Goal: Navigation & Orientation: Find specific page/section

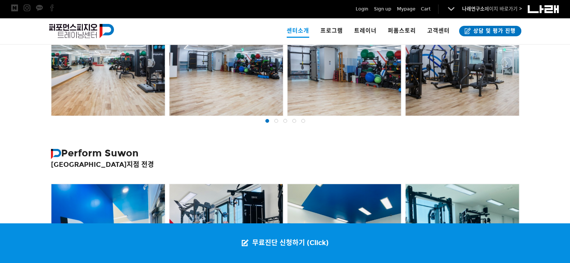
scroll to position [187, 0]
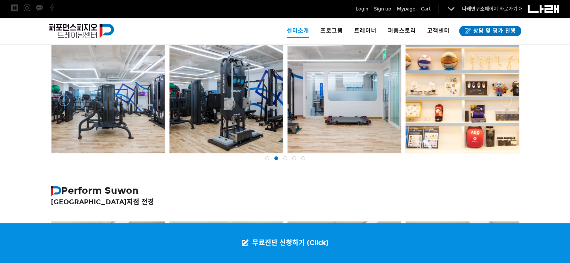
click at [287, 159] on div at bounding box center [285, 158] width 9 height 7
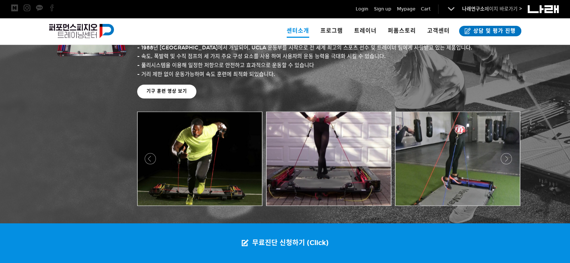
scroll to position [824, 0]
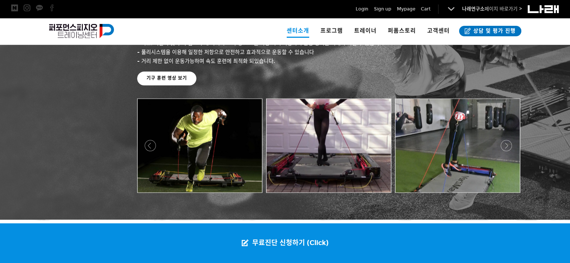
click at [151, 195] on div at bounding box center [328, 195] width 386 height 0
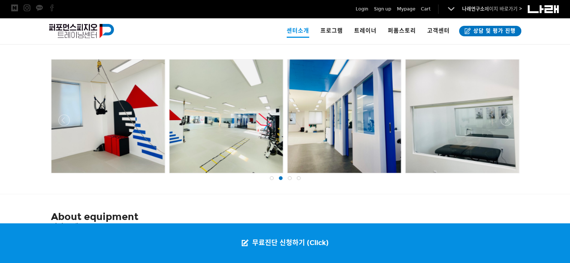
scroll to position [337, 0]
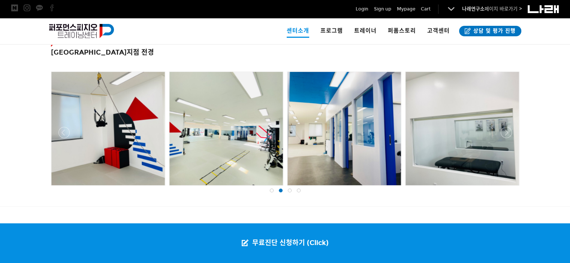
click at [295, 193] on div at bounding box center [298, 190] width 9 height 7
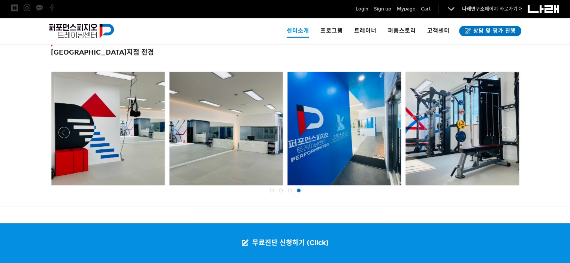
click at [289, 190] on span at bounding box center [290, 191] width 4 height 4
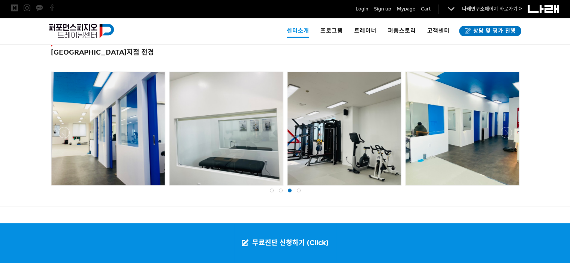
click at [268, 188] on div at bounding box center [271, 190] width 9 height 7
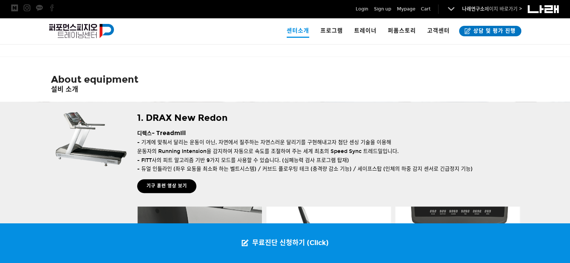
scroll to position [300, 0]
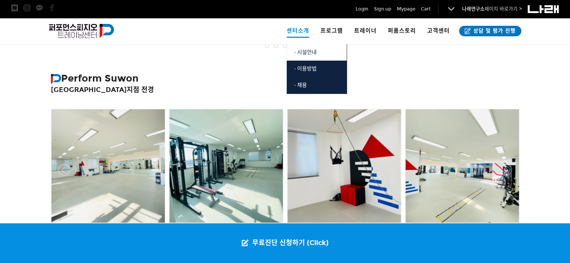
click at [306, 55] on span "· 시설안내" at bounding box center [305, 52] width 22 height 6
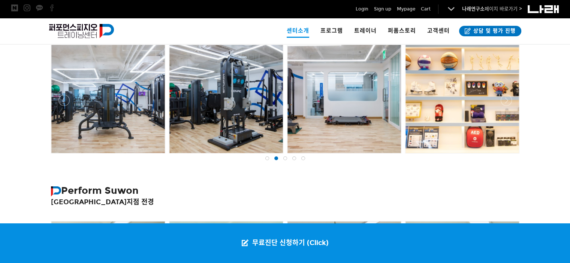
click at [67, 94] on div at bounding box center [108, 97] width 114 height 114
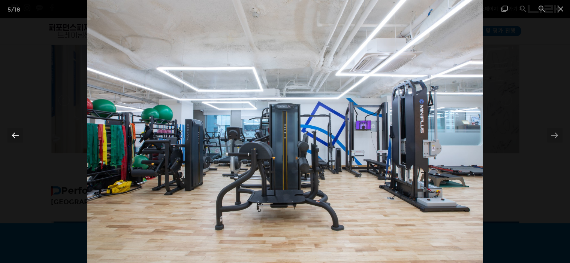
click at [13, 132] on div at bounding box center [15, 135] width 16 height 15
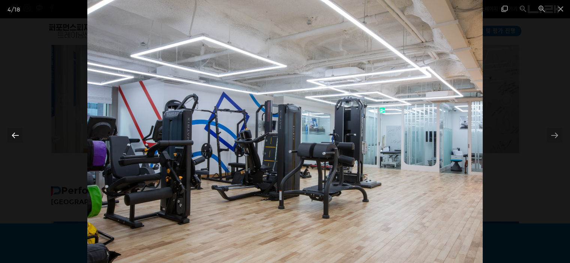
click at [13, 132] on div at bounding box center [15, 135] width 16 height 15
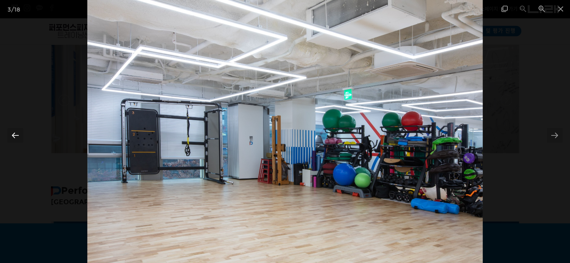
click at [13, 132] on div at bounding box center [15, 135] width 16 height 15
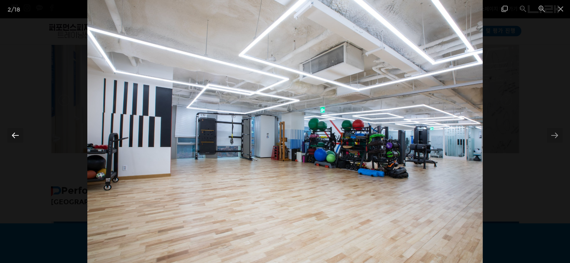
click at [13, 132] on div at bounding box center [15, 135] width 16 height 15
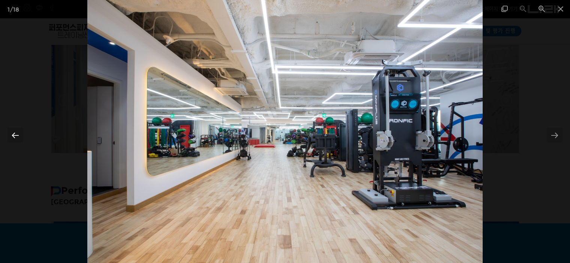
click at [13, 132] on div at bounding box center [15, 135] width 16 height 15
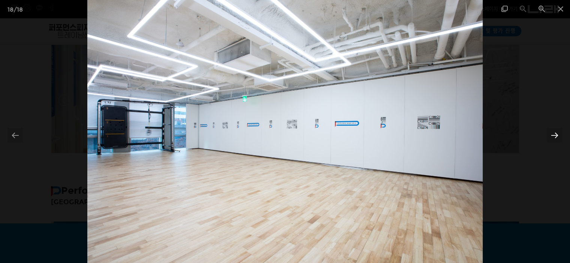
click at [551, 134] on div at bounding box center [555, 135] width 16 height 15
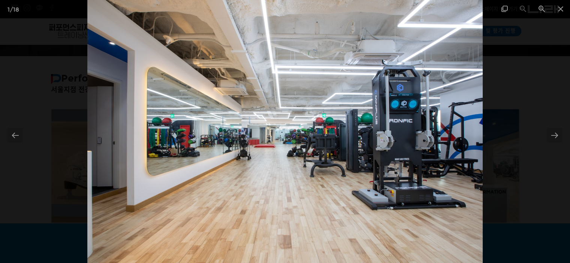
scroll to position [112, 0]
click at [410, 116] on img at bounding box center [284, 131] width 395 height 263
click at [551, 136] on div at bounding box center [555, 135] width 16 height 15
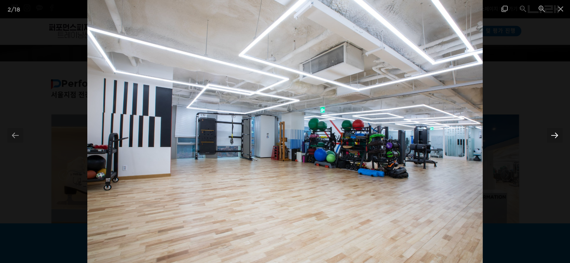
click at [551, 136] on div at bounding box center [555, 135] width 16 height 15
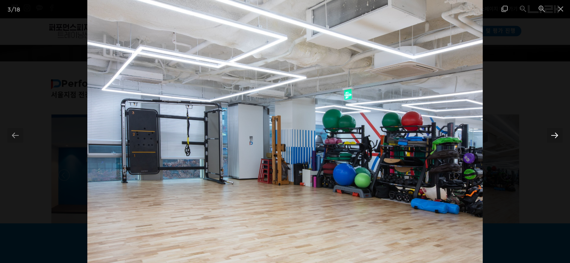
click at [551, 136] on div at bounding box center [555, 135] width 16 height 15
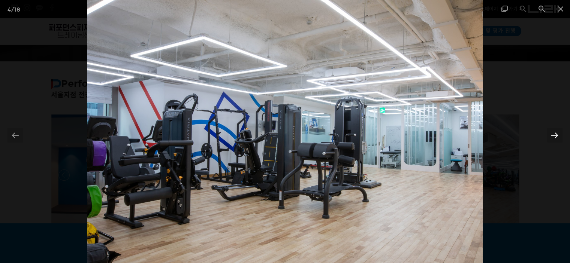
click at [551, 136] on div at bounding box center [555, 135] width 16 height 15
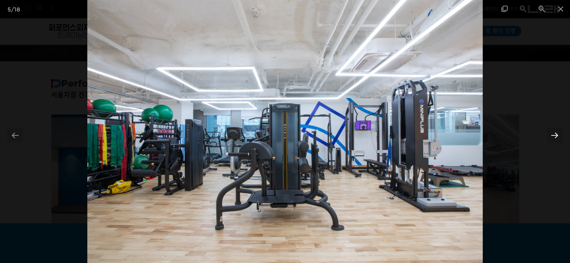
click at [551, 136] on div at bounding box center [555, 135] width 16 height 15
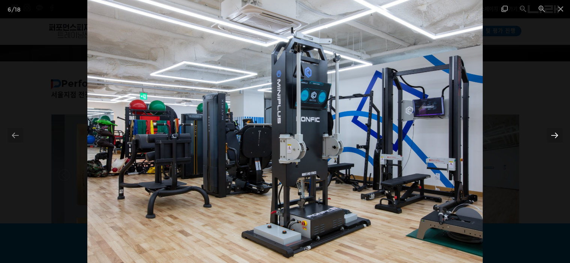
click at [556, 132] on div at bounding box center [555, 135] width 16 height 15
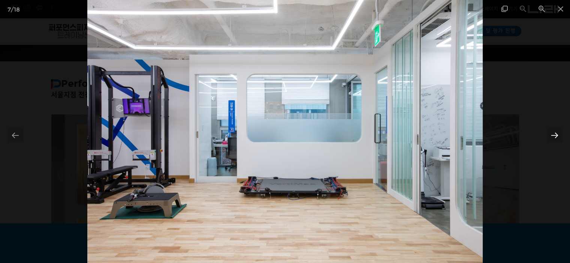
click at [556, 132] on div at bounding box center [555, 135] width 16 height 15
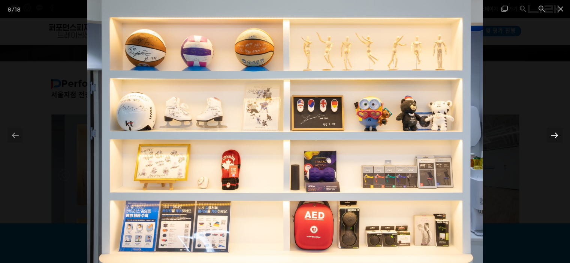
click at [556, 132] on div at bounding box center [555, 135] width 16 height 15
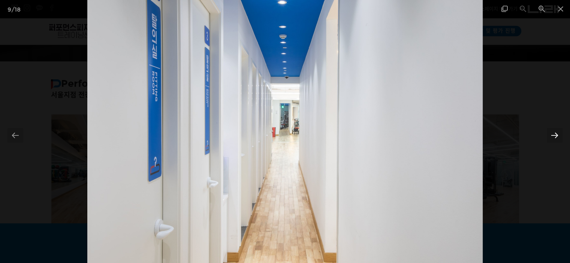
click at [556, 132] on div at bounding box center [555, 135] width 16 height 15
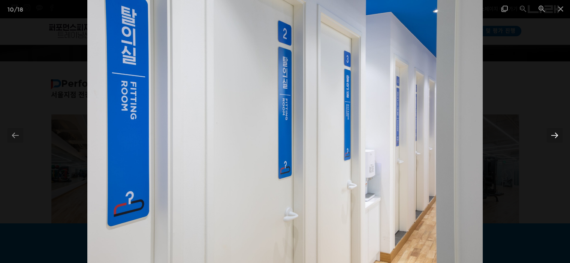
click at [556, 132] on div at bounding box center [555, 135] width 16 height 15
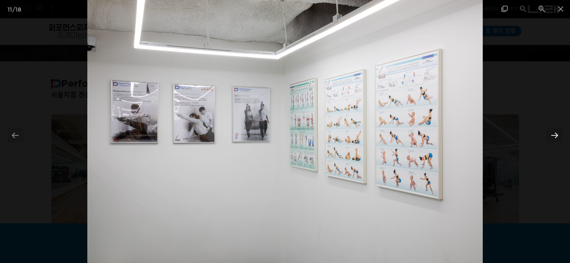
click at [556, 132] on div at bounding box center [555, 135] width 16 height 15
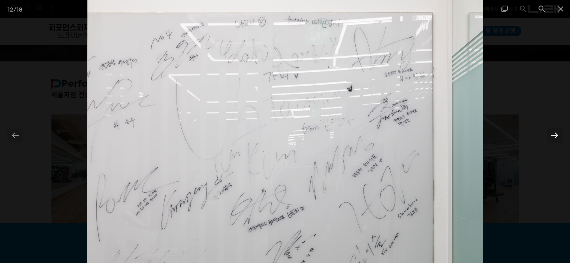
click at [556, 132] on div at bounding box center [555, 135] width 16 height 15
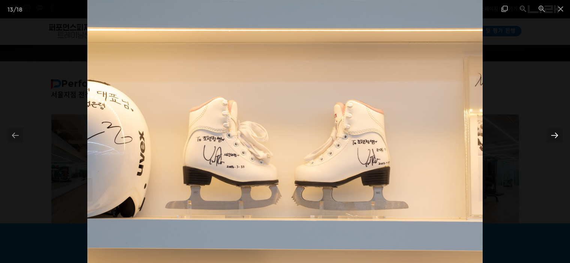
click at [556, 132] on div at bounding box center [555, 135] width 16 height 15
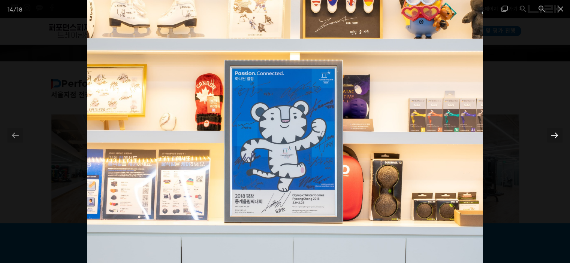
click at [556, 132] on div at bounding box center [555, 135] width 16 height 15
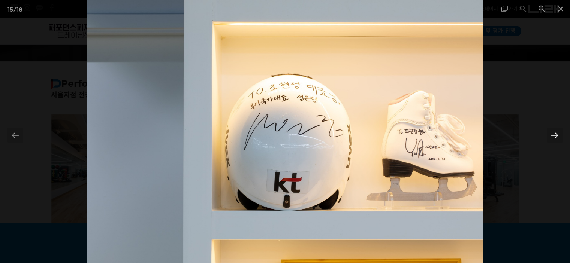
click at [556, 132] on div at bounding box center [555, 135] width 16 height 15
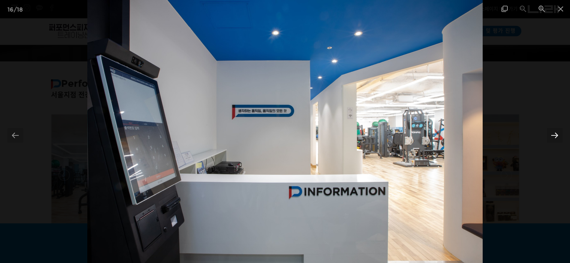
click at [556, 132] on div at bounding box center [555, 135] width 16 height 15
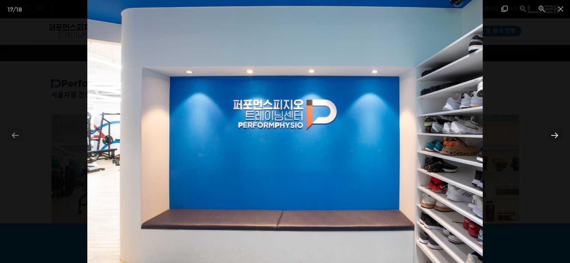
click at [556, 132] on div at bounding box center [555, 135] width 16 height 15
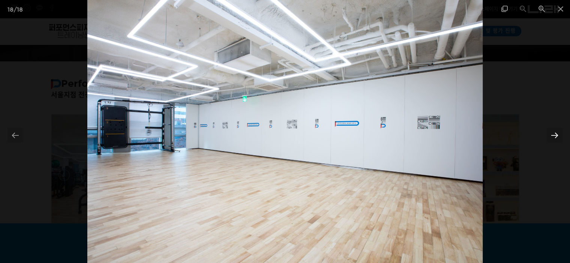
click at [556, 132] on div at bounding box center [555, 135] width 16 height 15
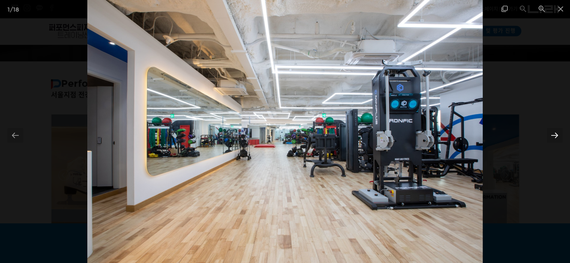
click at [550, 133] on div at bounding box center [555, 135] width 16 height 15
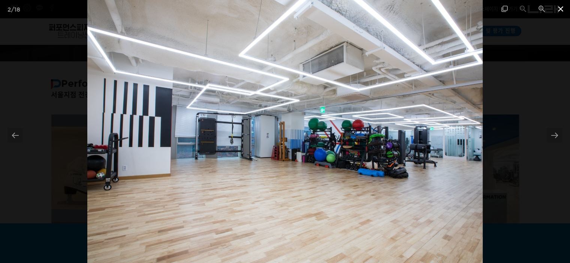
click at [566, 6] on span at bounding box center [560, 9] width 19 height 18
